Goal: Book appointment/travel/reservation

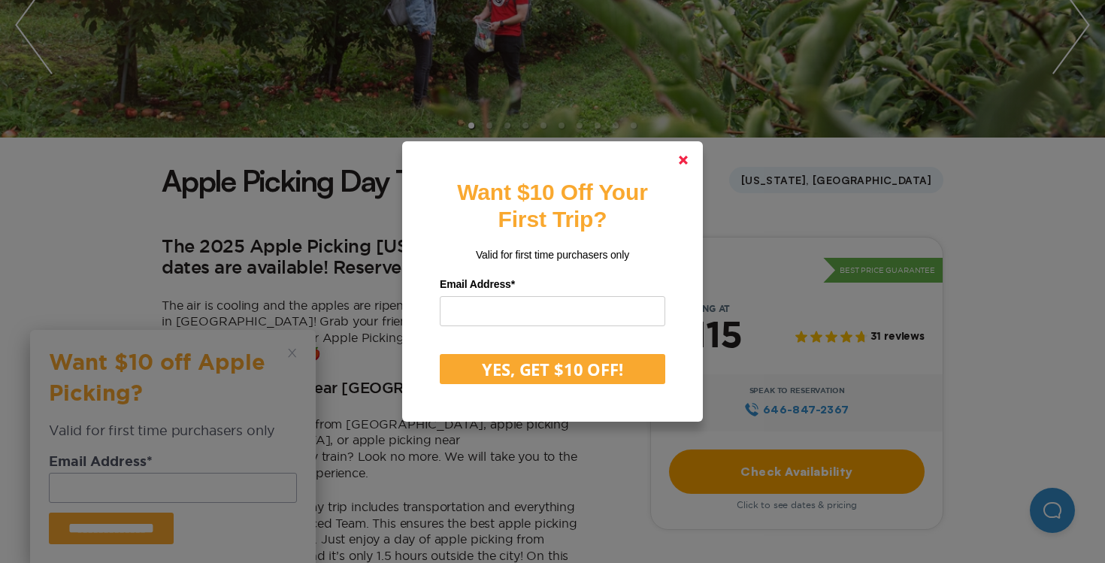
click at [676, 162] on link at bounding box center [683, 160] width 36 height 36
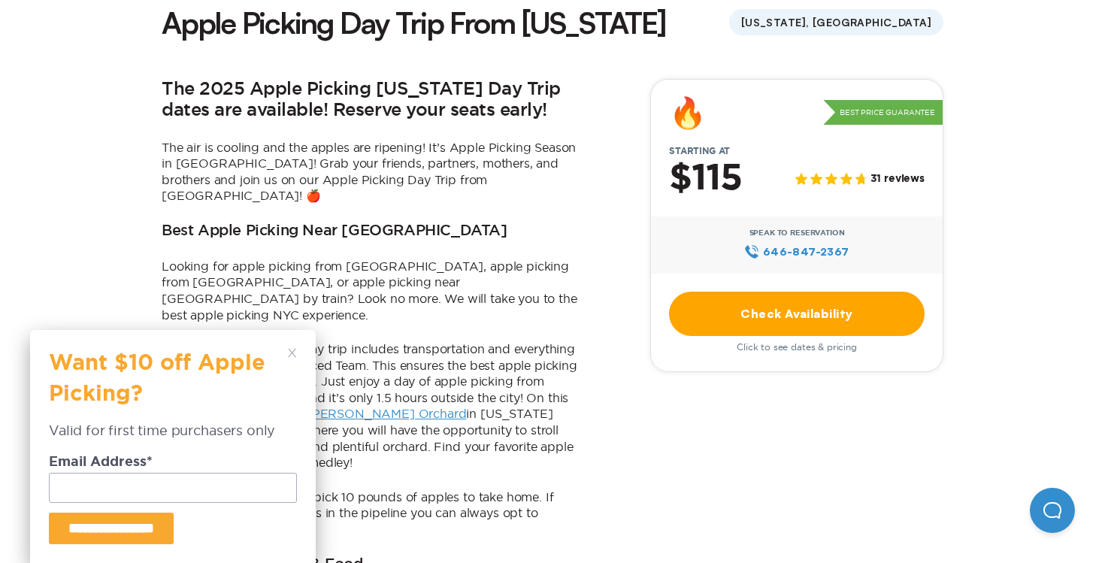
scroll to position [419, 0]
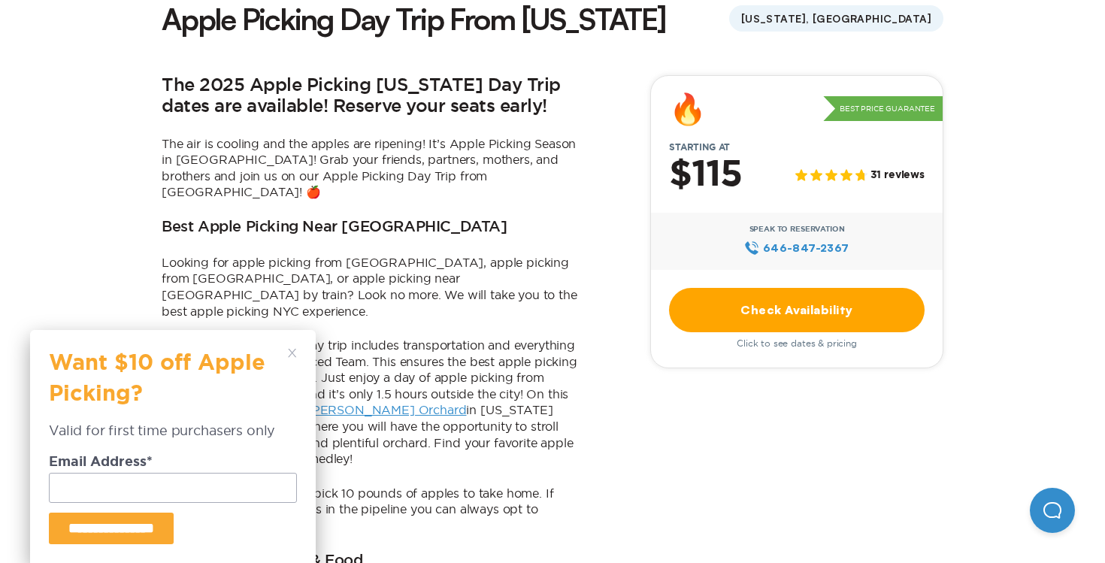
click at [296, 347] on div "**********" at bounding box center [173, 446] width 286 height 233
click at [289, 354] on icon at bounding box center [292, 353] width 9 height 9
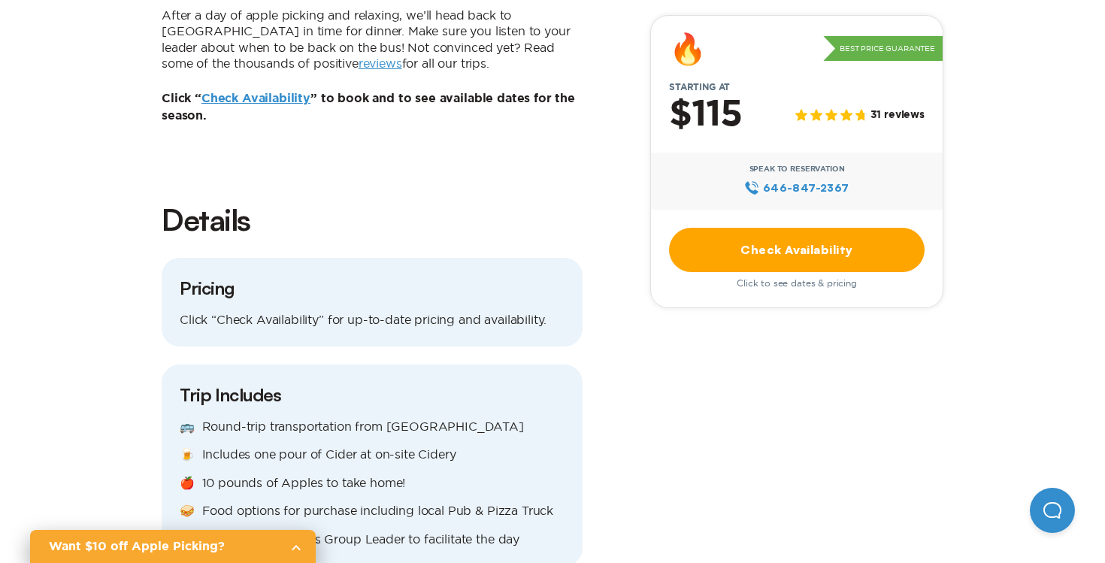
scroll to position [1409, 0]
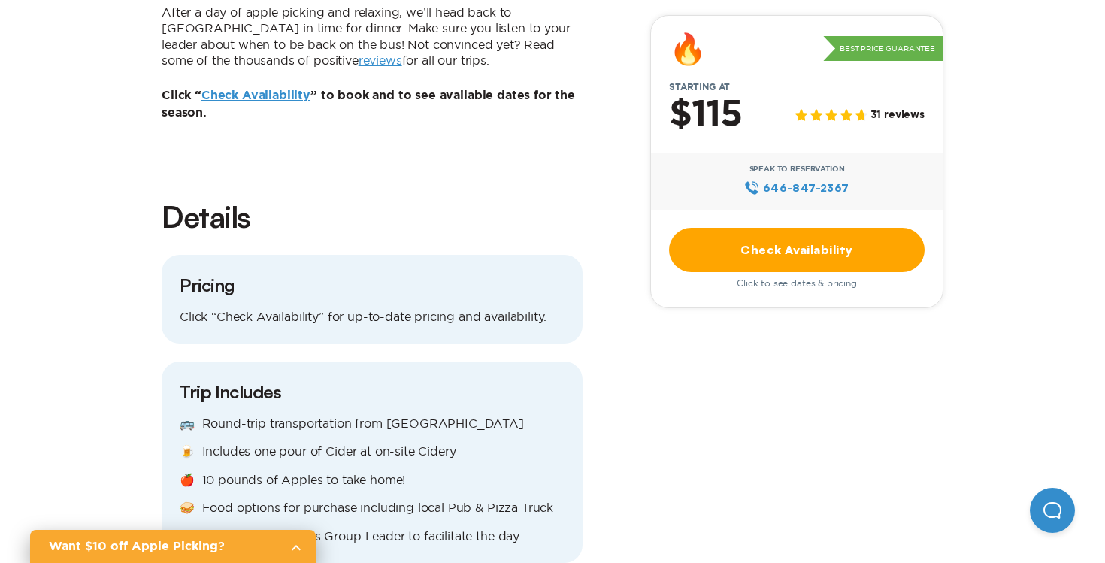
click at [747, 255] on link "Check Availability" at bounding box center [797, 250] width 256 height 44
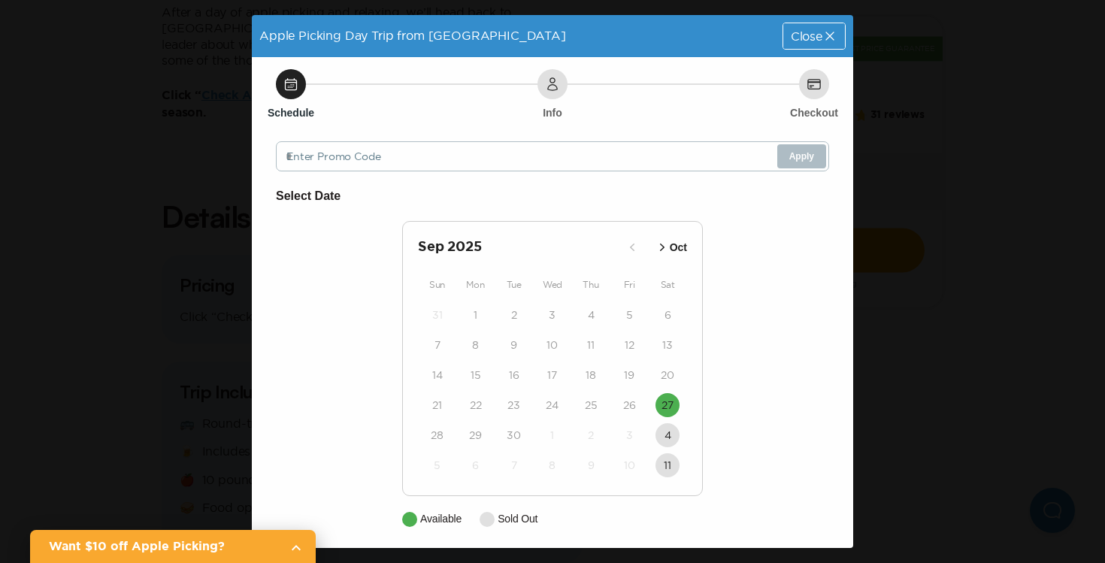
scroll to position [6, 0]
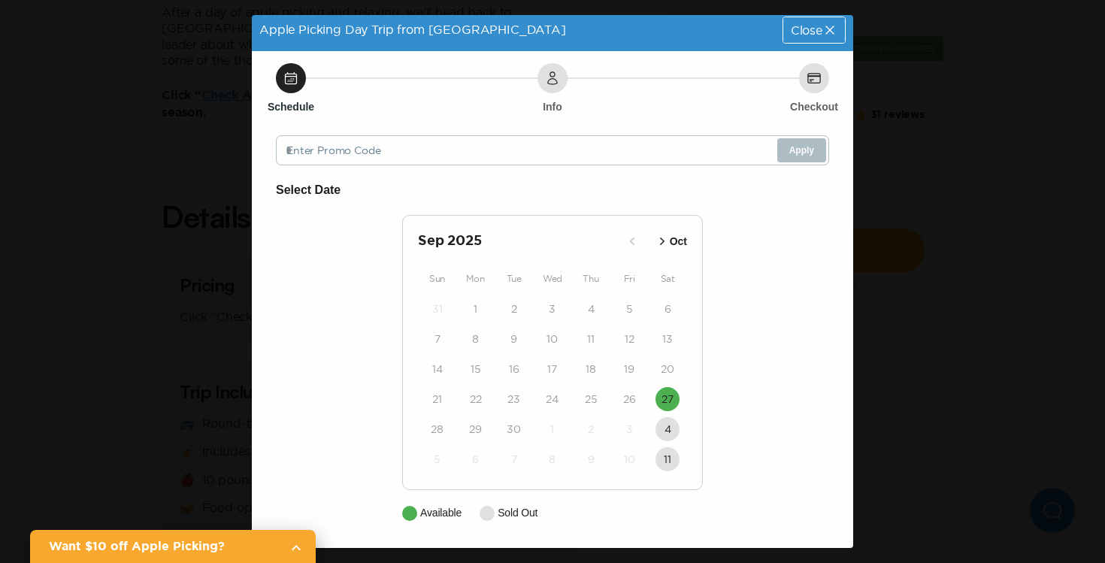
click at [903, 396] on div "Apple Picking Day Trip from [GEOGRAPHIC_DATA] Close Schedule Info Checkout Ente…" at bounding box center [552, 281] width 1105 height 563
click at [669, 397] on time "27" at bounding box center [668, 399] width 12 height 15
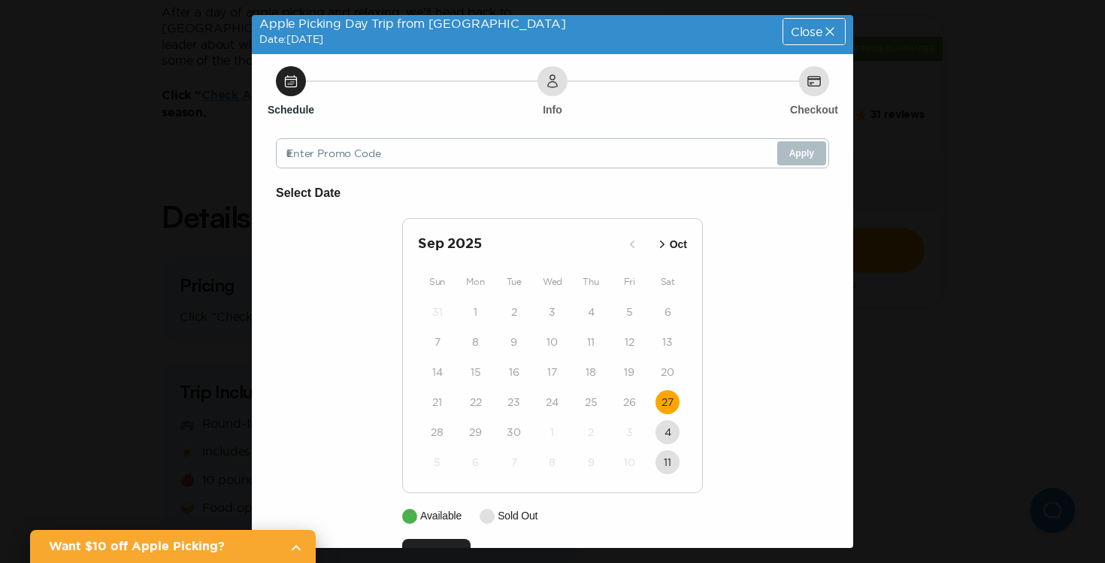
click at [815, 38] on div "Close" at bounding box center [814, 32] width 62 height 26
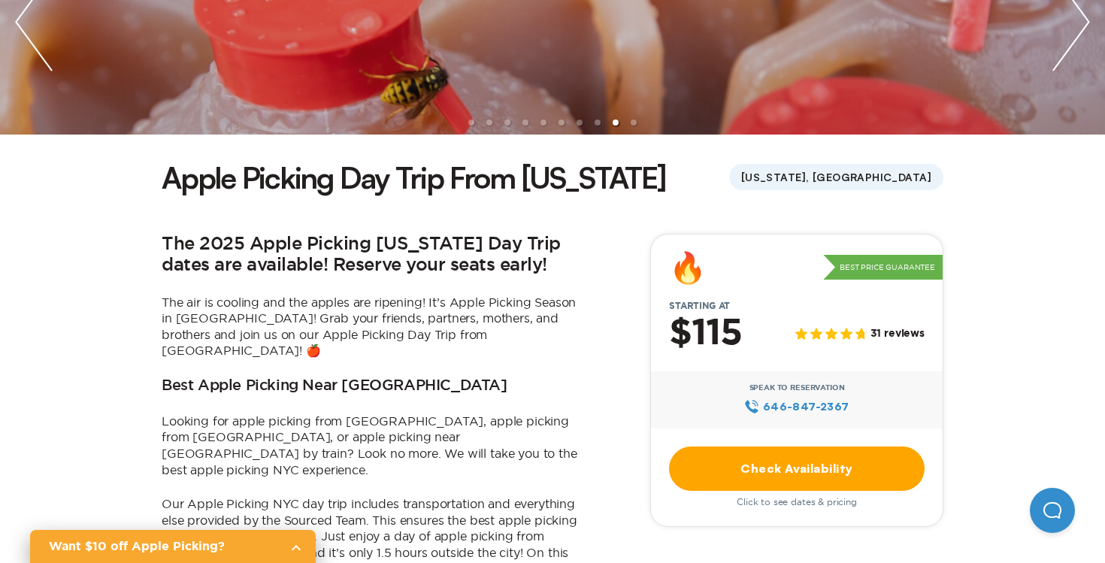
scroll to position [262, 0]
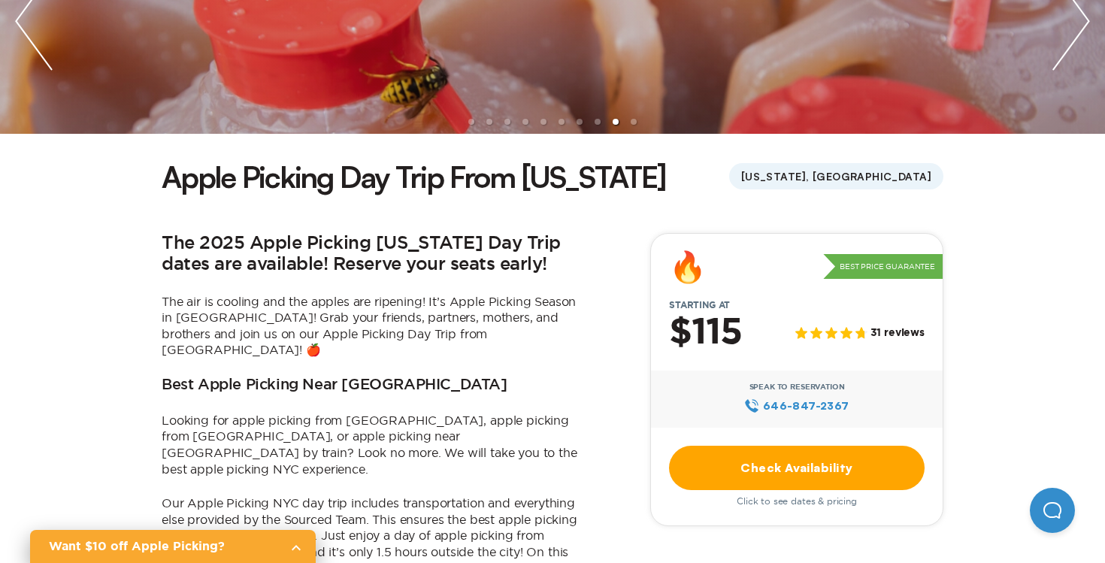
click at [749, 474] on link "Check Availability" at bounding box center [797, 468] width 256 height 44
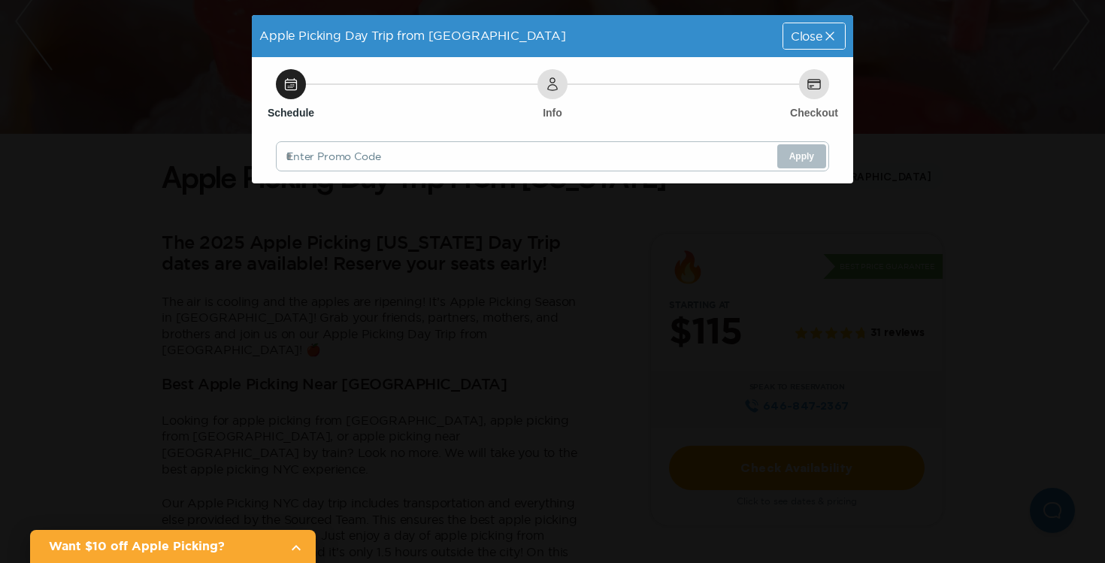
scroll to position [0, 0]
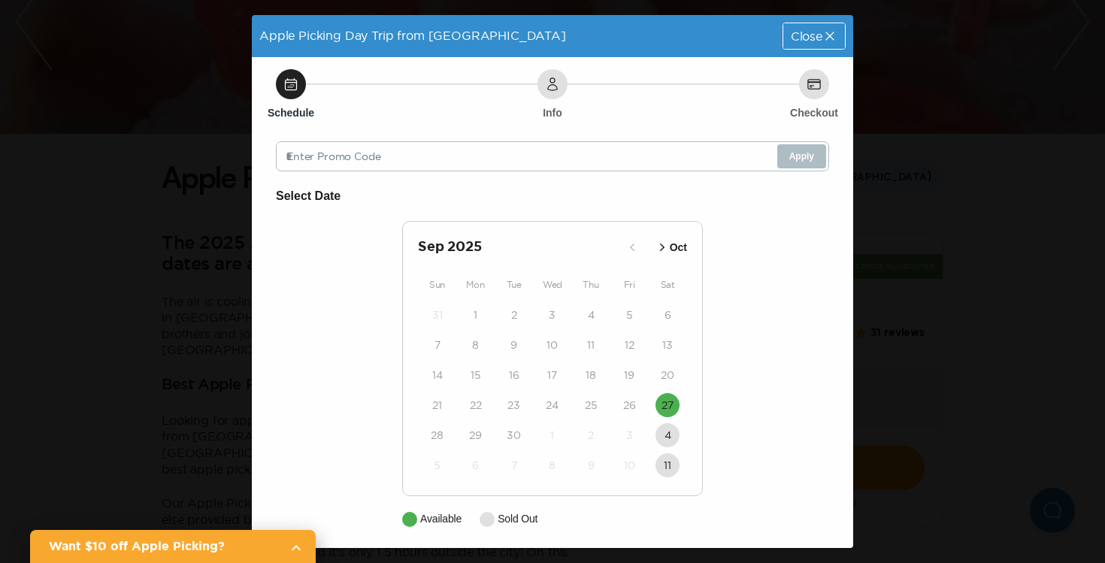
click at [673, 248] on p "Oct" at bounding box center [678, 248] width 17 height 16
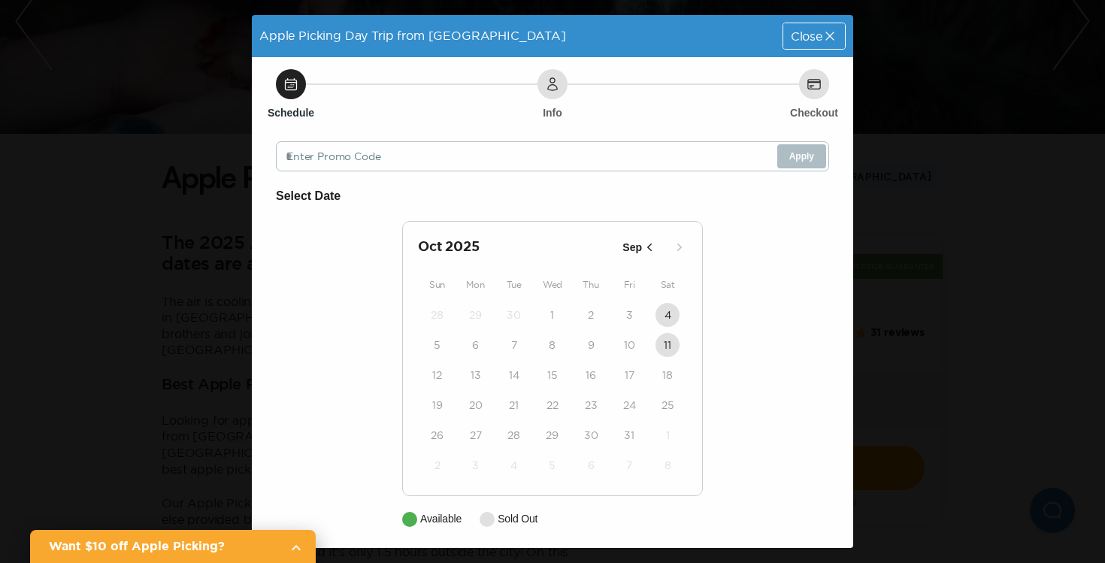
click at [672, 356] on div "11" at bounding box center [668, 345] width 38 height 30
click at [927, 335] on div "Apple Picking Day Trip from [GEOGRAPHIC_DATA] Close Schedule Info Checkout Ente…" at bounding box center [552, 281] width 1105 height 563
click at [819, 41] on span "Close" at bounding box center [807, 36] width 32 height 12
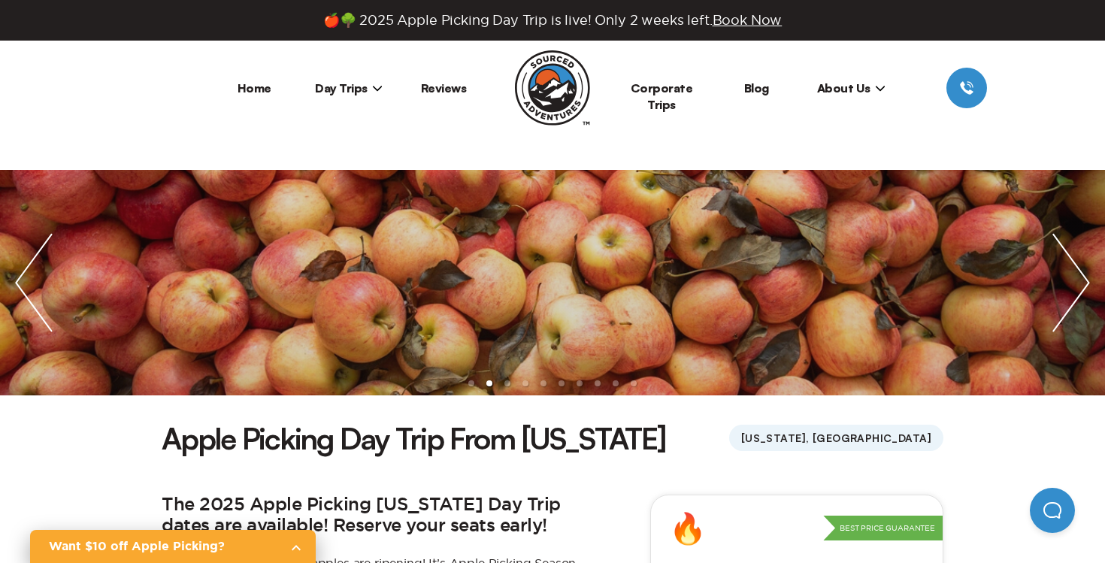
click at [498, 25] on span "🍎🌳 2025 Apple Picking Day Trip is live! Only 2 weeks left. Book Now" at bounding box center [552, 20] width 459 height 17
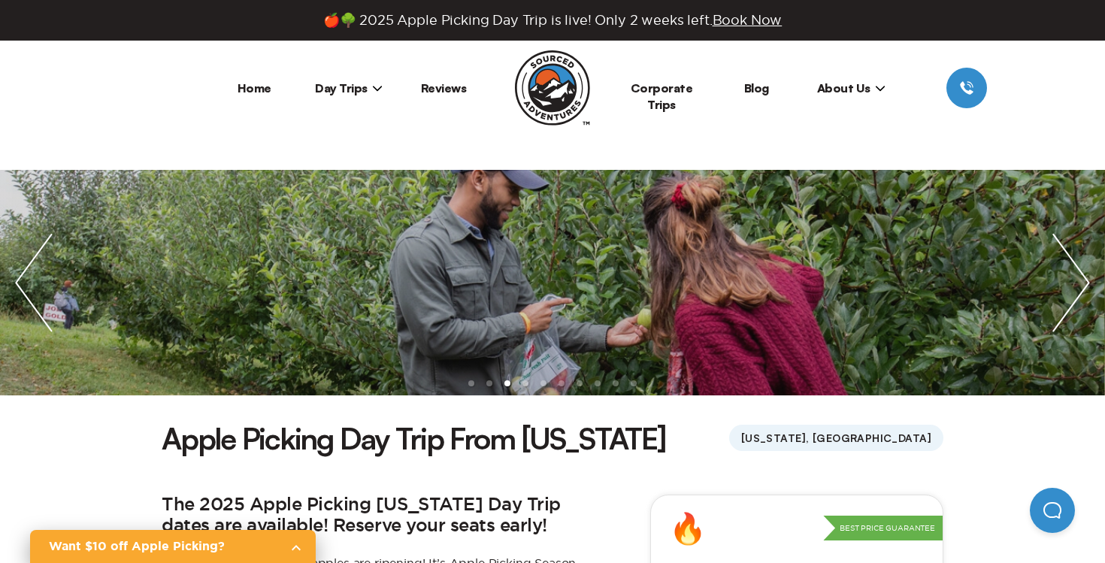
click at [327, 89] on span "Day Trips" at bounding box center [349, 87] width 68 height 15
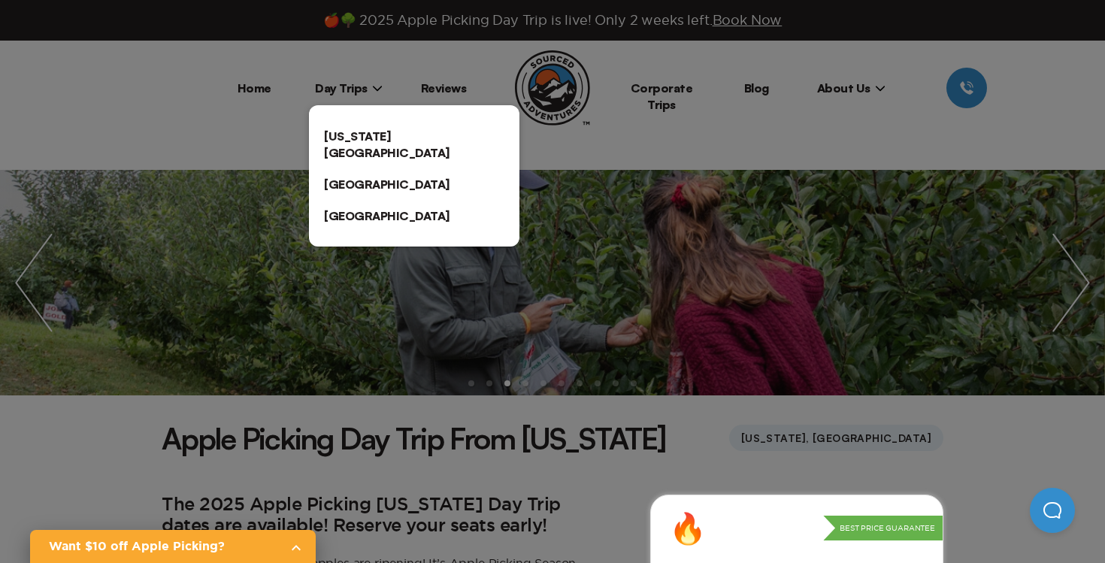
click at [370, 138] on link "[US_STATE][GEOGRAPHIC_DATA]" at bounding box center [414, 144] width 210 height 48
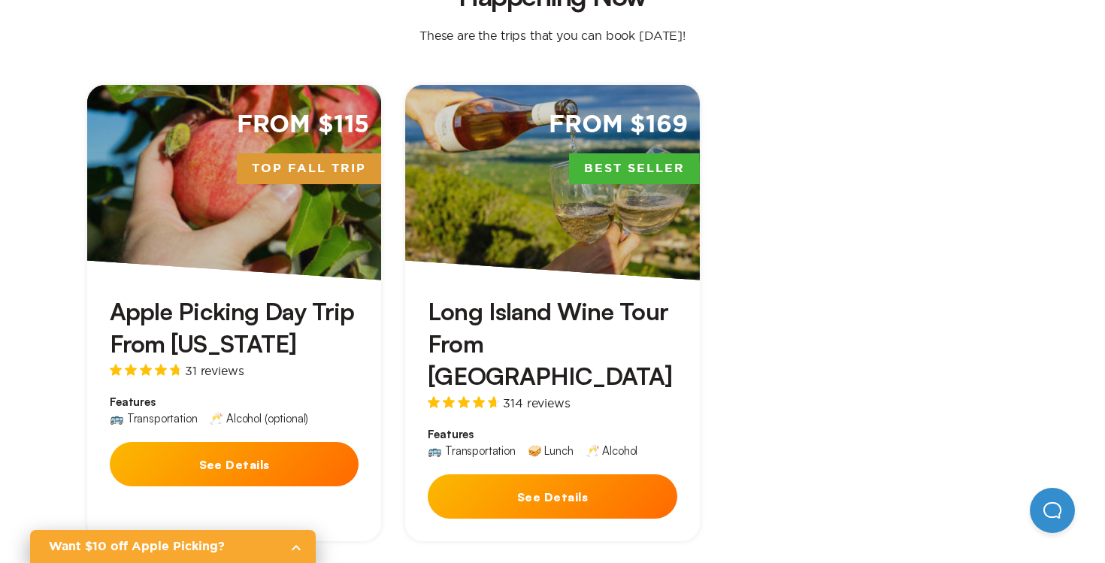
scroll to position [480, 0]
